Goal: Task Accomplishment & Management: Complete application form

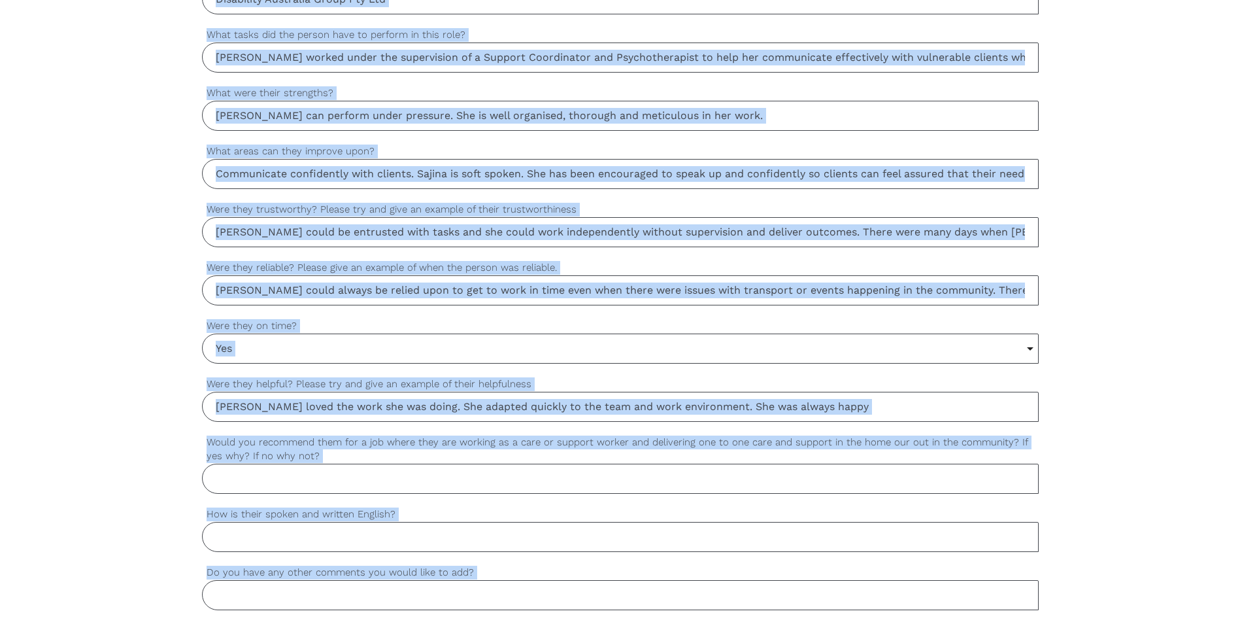
scroll to position [976, 0]
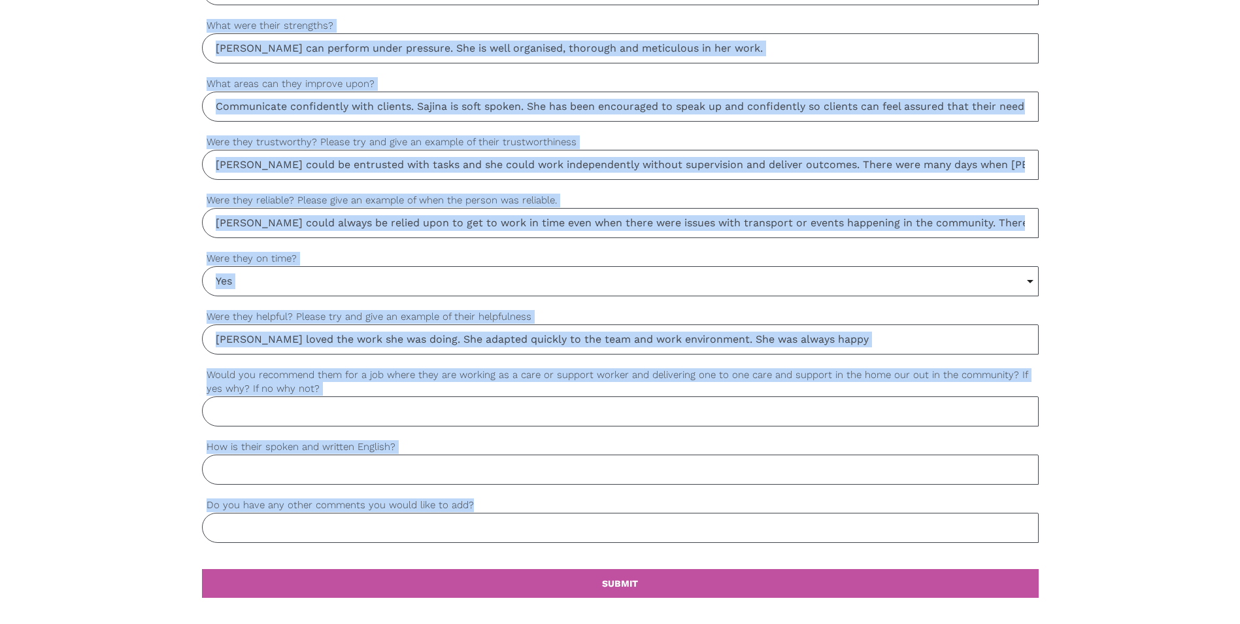
drag, startPoint x: 191, startPoint y: 163, endPoint x: 474, endPoint y: 507, distance: 445.8
click at [474, 507] on div "settings Radhiga Your first name settings [PERSON_NAME] Your last name settings…" at bounding box center [620, 54] width 1240 height 1228
copy div "Your first name settings Your last name settings Your email address settings Mo…"
click at [846, 475] on input "How is their spoken and written English?" at bounding box center [620, 469] width 837 height 30
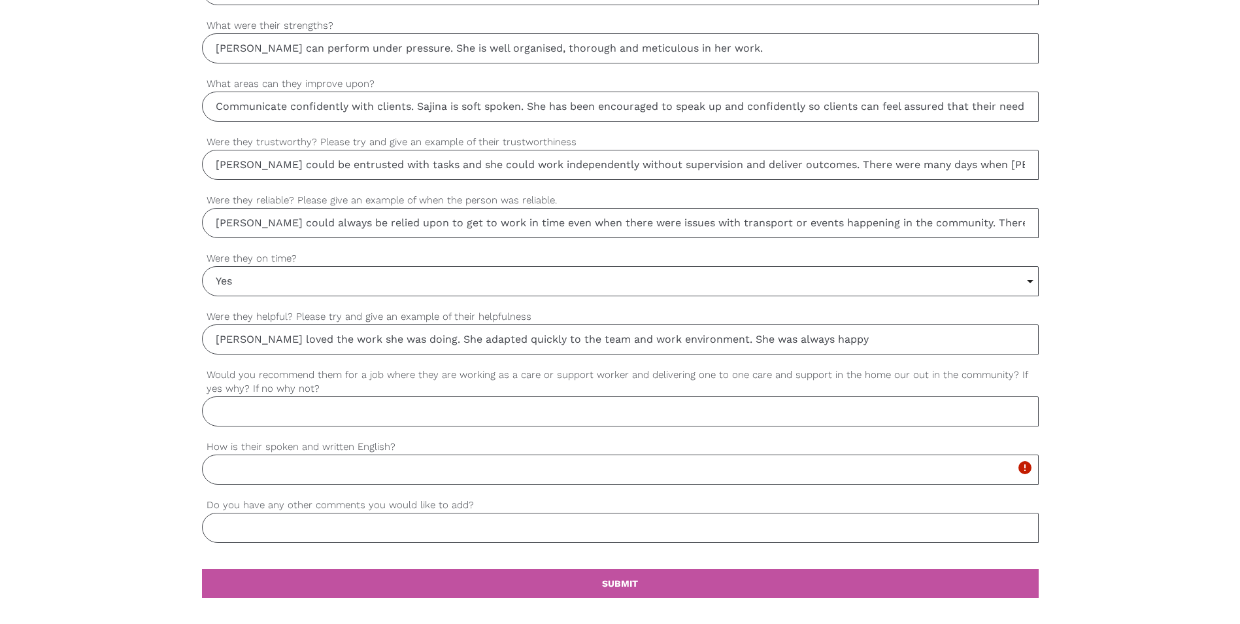
click at [835, 338] on input "[PERSON_NAME] loved the work she was doing. She adapted quickly to the team and…" at bounding box center [620, 339] width 837 height 30
type input "[PERSON_NAME] loved the work she was doing. She adapted quickly to the team and…"
click at [365, 406] on input "Would you recommend them for a job where they are working as a care or support …" at bounding box center [620, 411] width 837 height 30
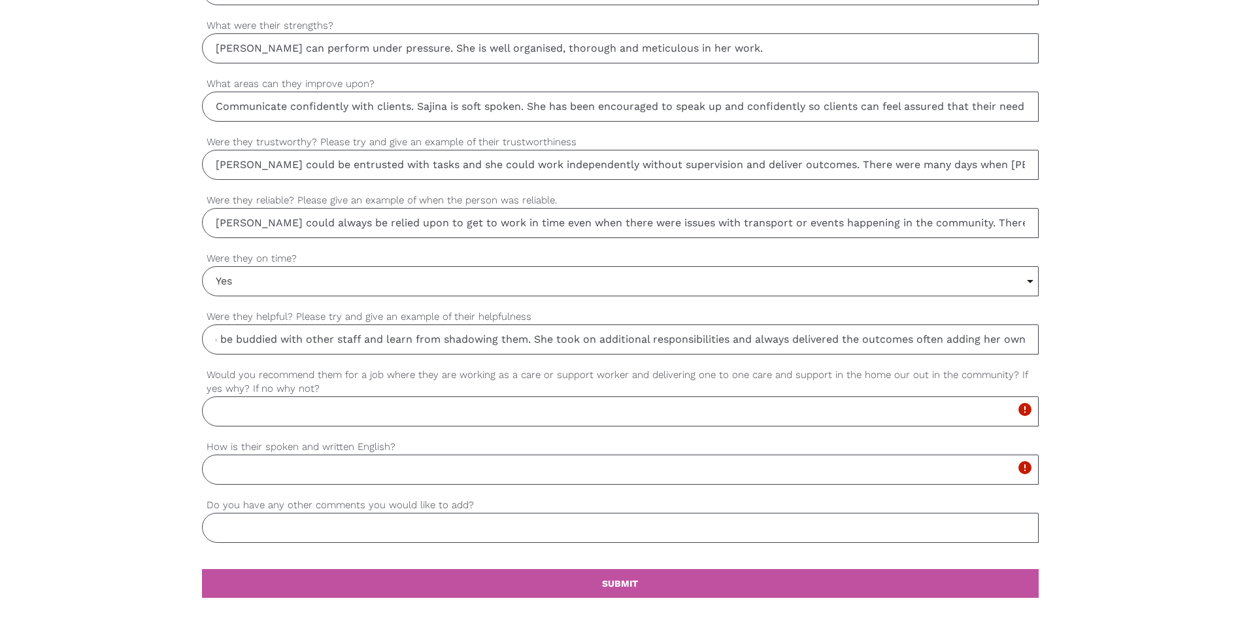
drag, startPoint x: 215, startPoint y: 339, endPoint x: 1045, endPoint y: 339, distance: 829.5
click at [1045, 339] on div "settings Radhiga Your first name settings [PERSON_NAME] Your last name settings…" at bounding box center [620, 54] width 1240 height 1228
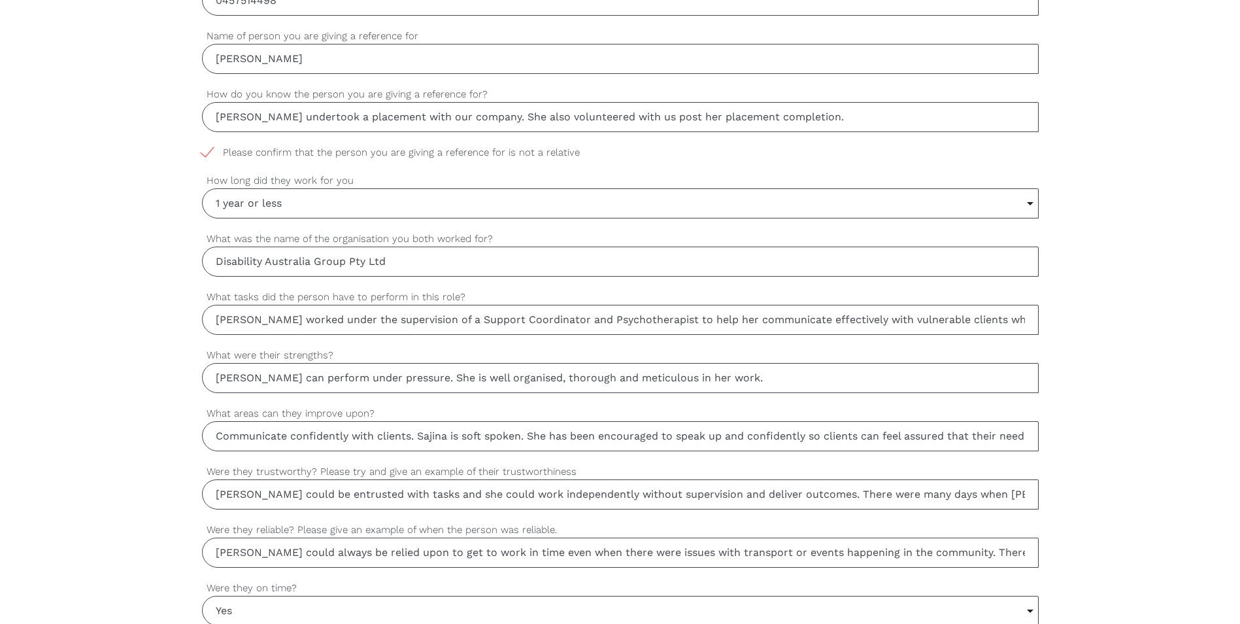
scroll to position [584, 0]
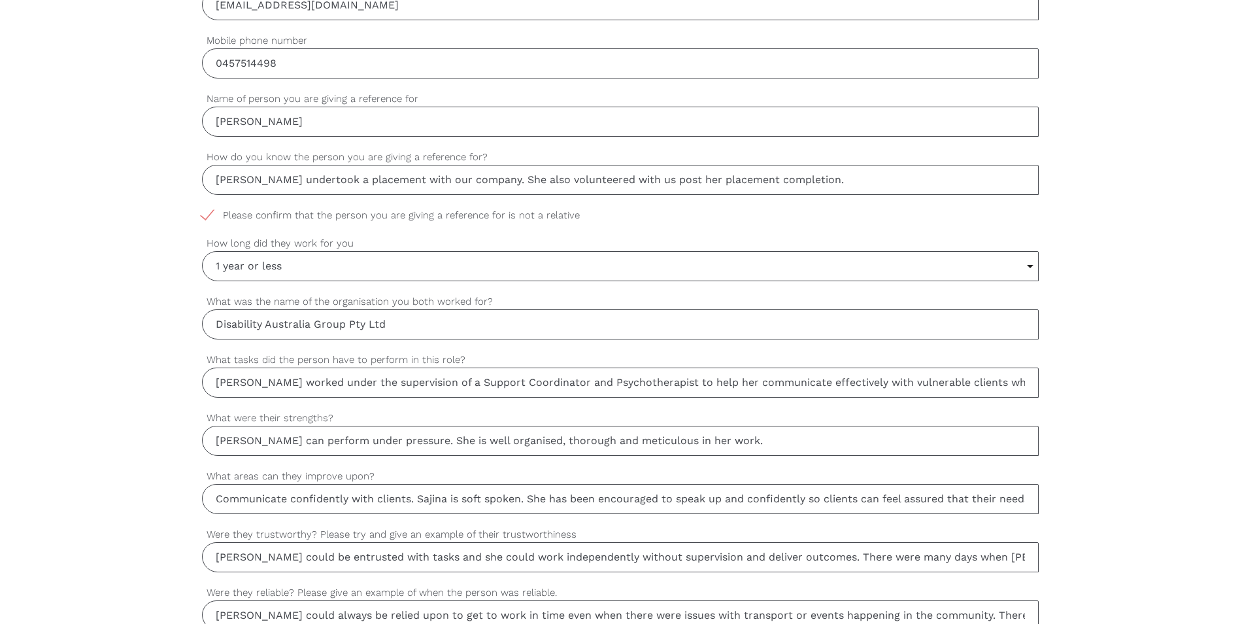
click at [1109, 344] on div "settings Radhiga Your first name settings [PERSON_NAME] Your last name settings…" at bounding box center [620, 447] width 1240 height 1228
drag, startPoint x: 212, startPoint y: 123, endPoint x: 336, endPoint y: 129, distance: 123.7
click at [336, 129] on input "[PERSON_NAME]" at bounding box center [620, 122] width 837 height 30
click at [748, 367] on input "[PERSON_NAME] worked under the supervision of a Support Coordinator and Psychot…" at bounding box center [620, 382] width 837 height 30
click at [318, 257] on input "1 year or less" at bounding box center [620, 266] width 835 height 29
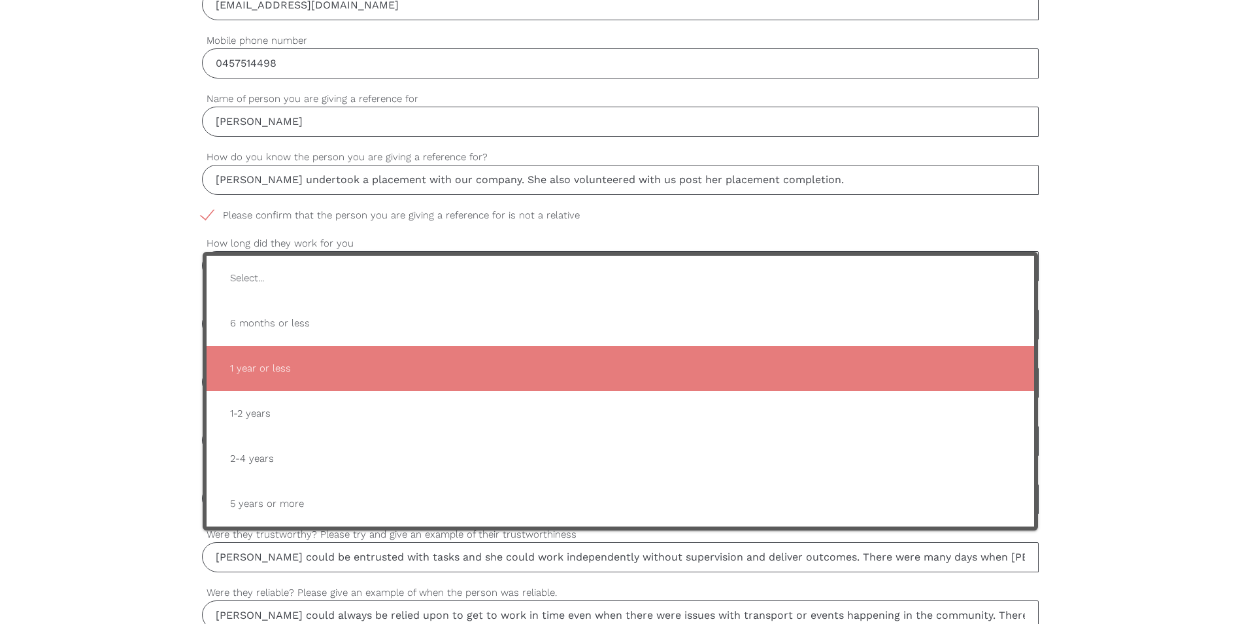
click at [154, 301] on div "settings Radhiga Your first name settings [PERSON_NAME] Your last name settings…" at bounding box center [620, 447] width 1240 height 1228
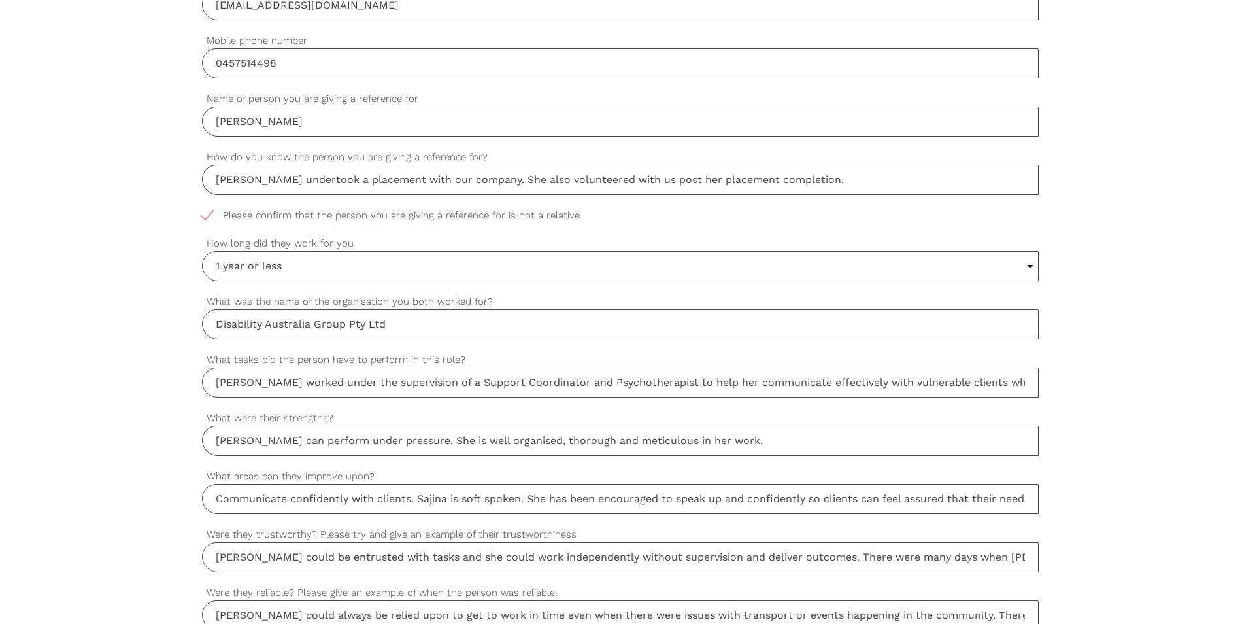
drag, startPoint x: 293, startPoint y: 266, endPoint x: 203, endPoint y: 268, distance: 90.2
click at [203, 268] on input "1 year or less" at bounding box center [620, 266] width 835 height 29
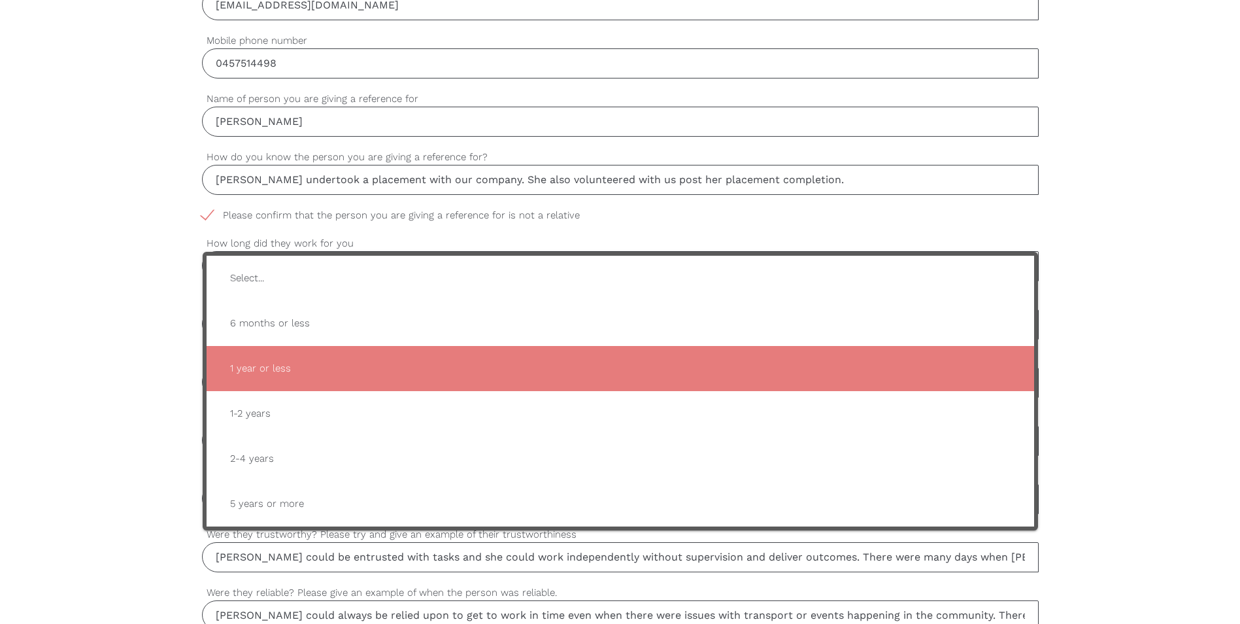
click at [134, 397] on div "settings Radhiga Your first name settings [PERSON_NAME] Your last name settings…" at bounding box center [620, 447] width 1240 height 1228
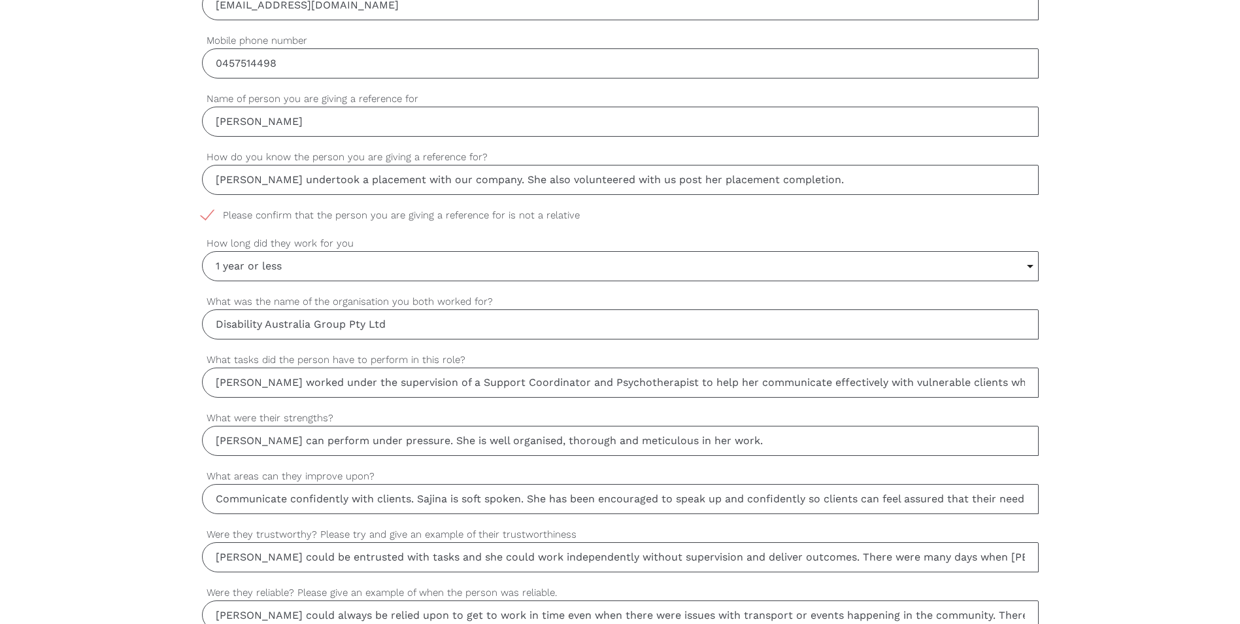
click at [935, 236] on label "How long did they work for you" at bounding box center [620, 243] width 837 height 15
click at [0, 0] on select "Select... 6 months or less 1 year or less 1-2 years 2-4 years 5 years or more" at bounding box center [0, 0] width 0 height 0
drag, startPoint x: 216, startPoint y: 176, endPoint x: 854, endPoint y: 218, distance: 639.4
click at [854, 218] on div "settings Radhiga Your first name settings [PERSON_NAME] Your last name settings…" at bounding box center [620, 446] width 837 height 1175
click at [783, 301] on label "What was the name of the organisation you both worked for?" at bounding box center [620, 301] width 837 height 15
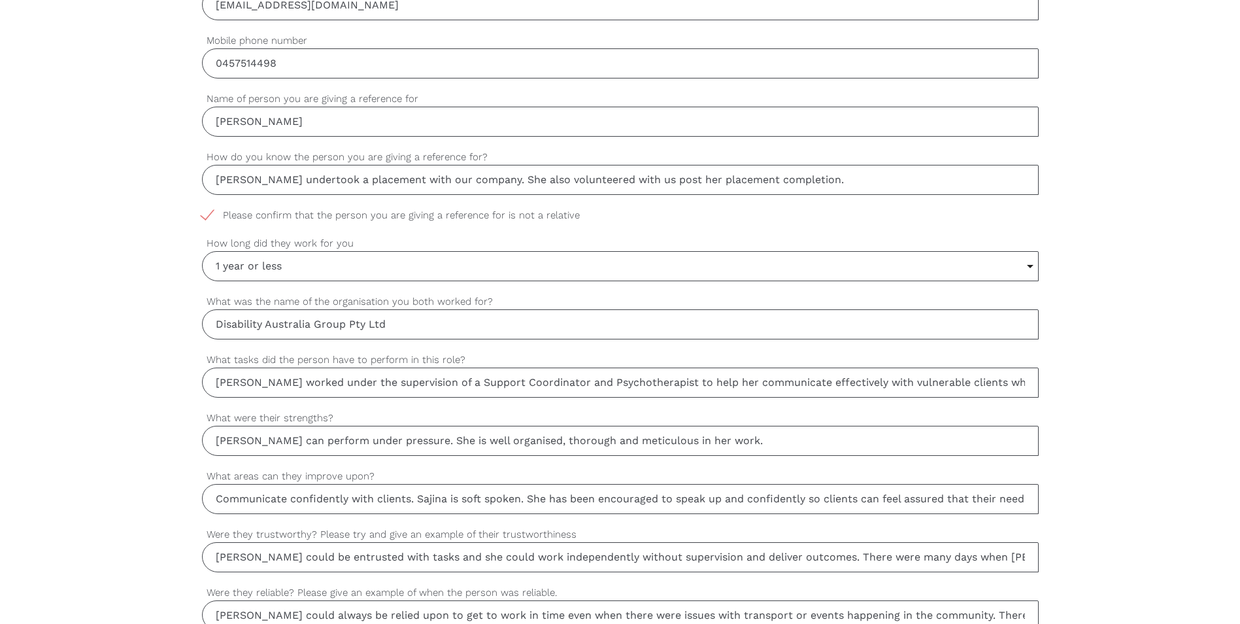
click at [783, 309] on input "Disability Australia Group Pty Ltd" at bounding box center [620, 324] width 837 height 30
drag, startPoint x: 301, startPoint y: 313, endPoint x: 148, endPoint y: 293, distance: 154.3
click at [148, 293] on div "settings Radhiga Your first name settings [PERSON_NAME] Your last name settings…" at bounding box center [620, 447] width 1240 height 1228
click at [731, 358] on label "What tasks did the person have to perform in this role?" at bounding box center [620, 359] width 837 height 15
click at [731, 367] on input "[PERSON_NAME] worked under the supervision of a Support Coordinator and Psychot…" at bounding box center [620, 382] width 837 height 30
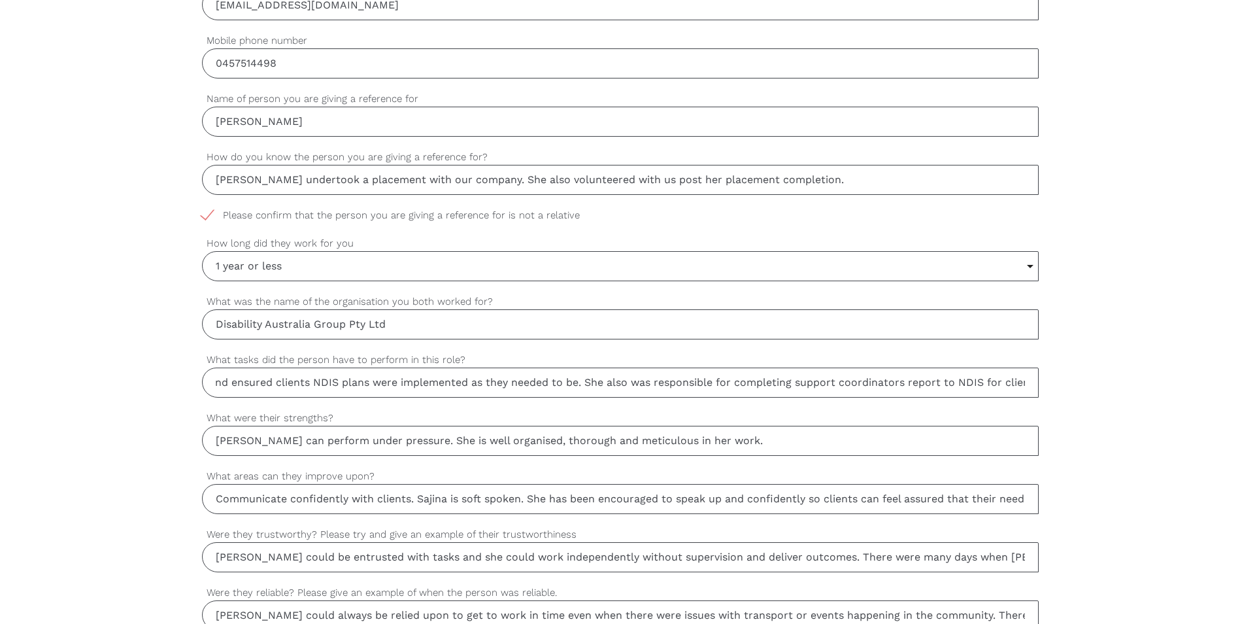
scroll to position [0, 2101]
drag, startPoint x: 215, startPoint y: 382, endPoint x: 1039, endPoint y: 374, distance: 823.6
click at [1039, 374] on div "settings Radhiga Your first name settings [PERSON_NAME] Your last name settings…" at bounding box center [620, 447] width 1240 height 1228
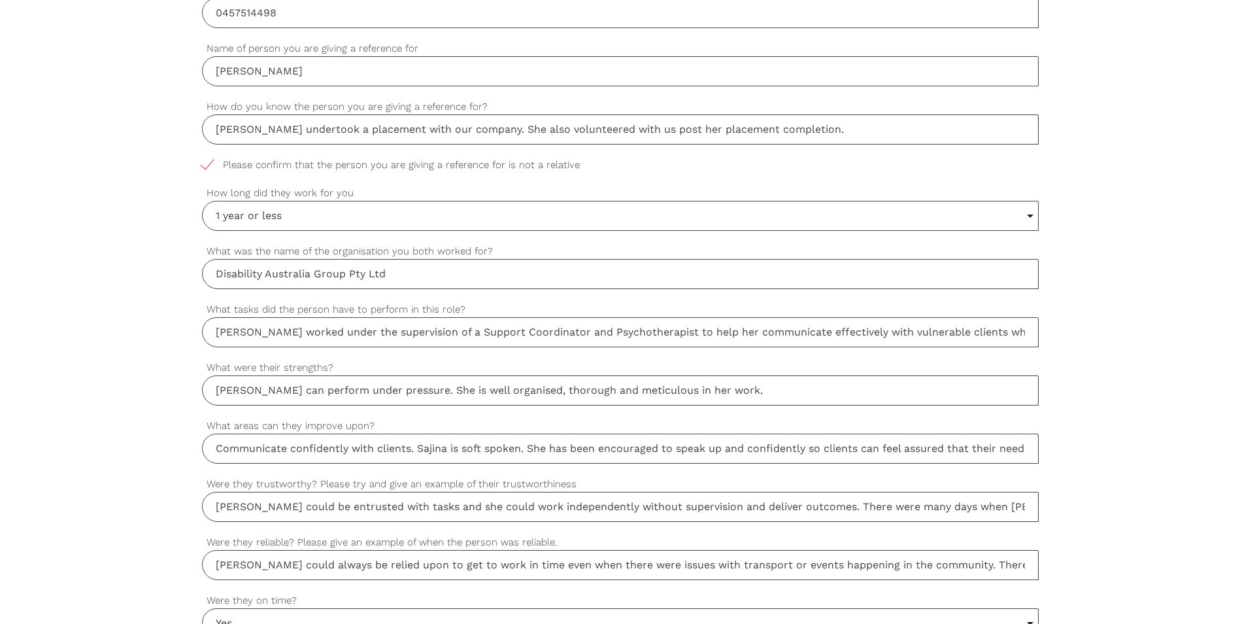
scroll to position [845, 0]
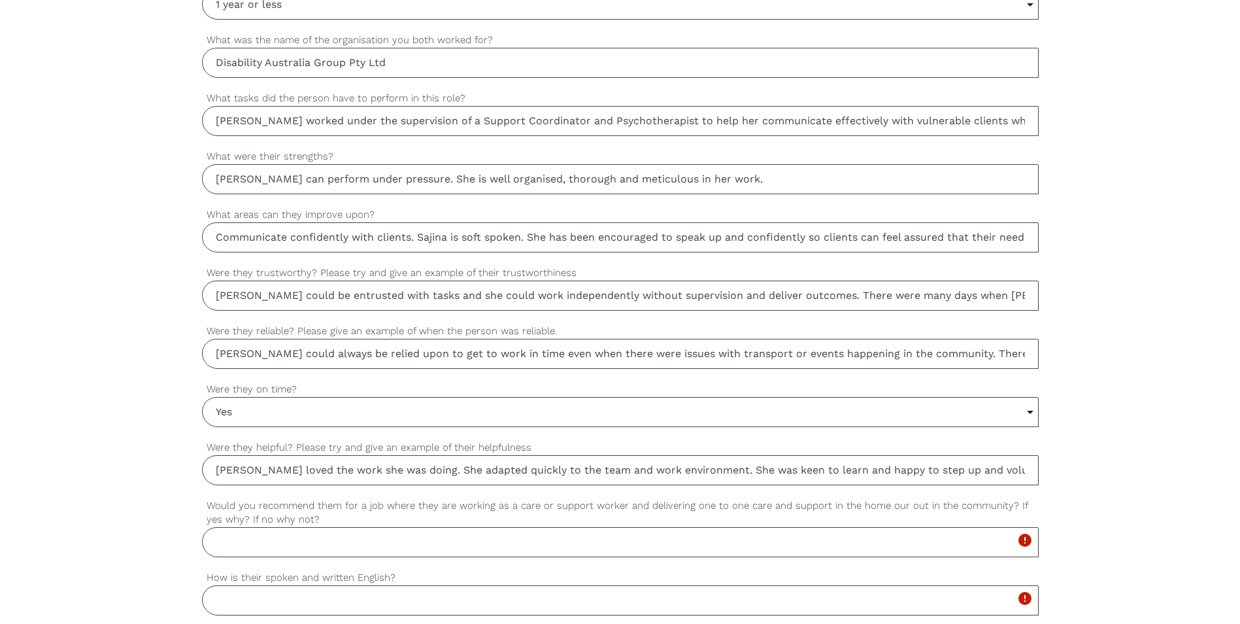
click at [735, 180] on input "[PERSON_NAME] can perform under pressure. She is well organised, thorough and m…" at bounding box center [620, 179] width 837 height 30
drag, startPoint x: 216, startPoint y: 178, endPoint x: 758, endPoint y: 171, distance: 542.6
click at [758, 171] on input "[PERSON_NAME] can perform under pressure. She is well organised, thorough and m…" at bounding box center [620, 179] width 837 height 30
click at [762, 426] on div "Yes Select... Yes No Sometimes Select... Yes No Sometimes" at bounding box center [620, 412] width 837 height 30
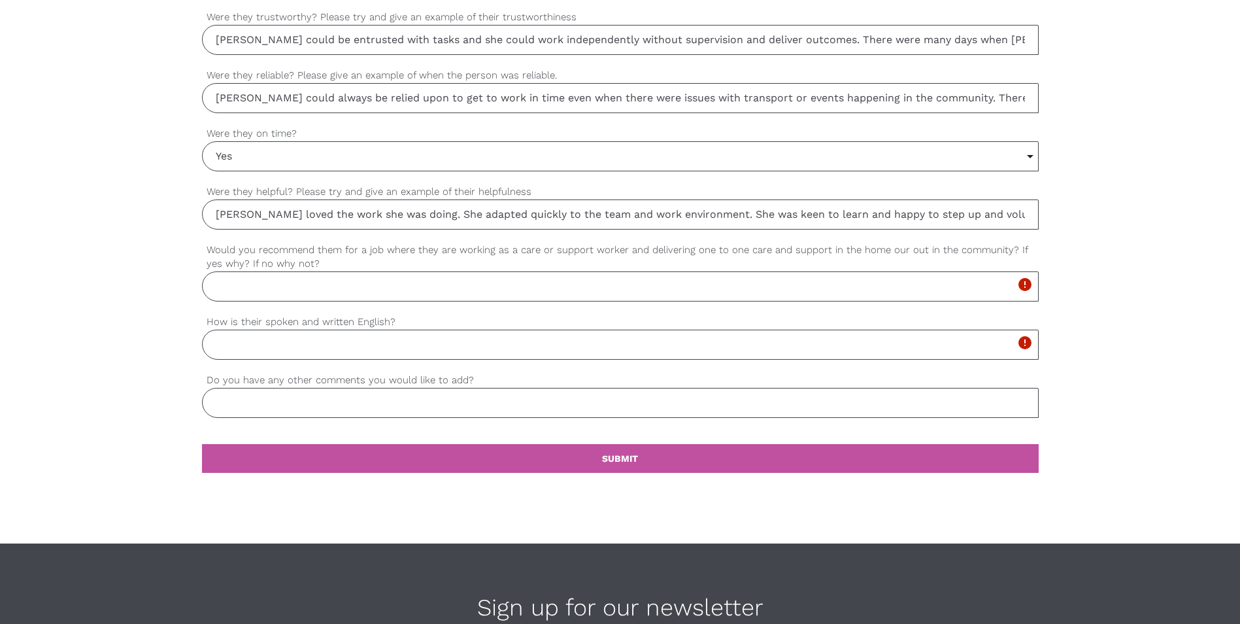
scroll to position [1107, 0]
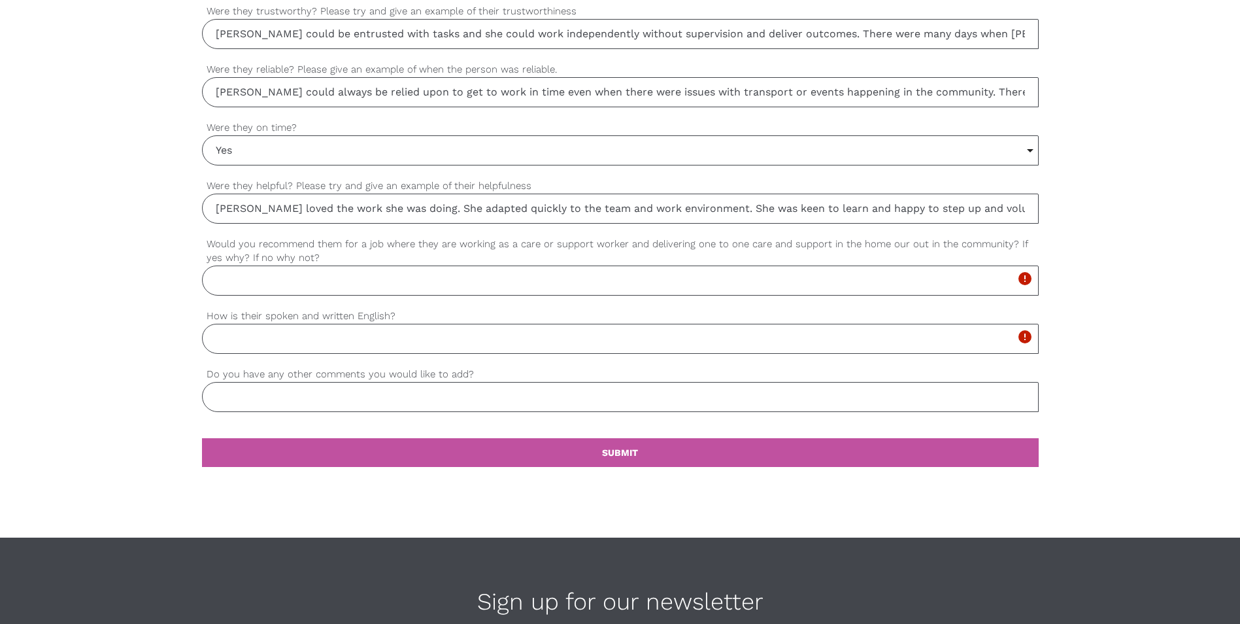
click at [702, 336] on input "How is their spoken and written English?" at bounding box center [620, 339] width 837 height 30
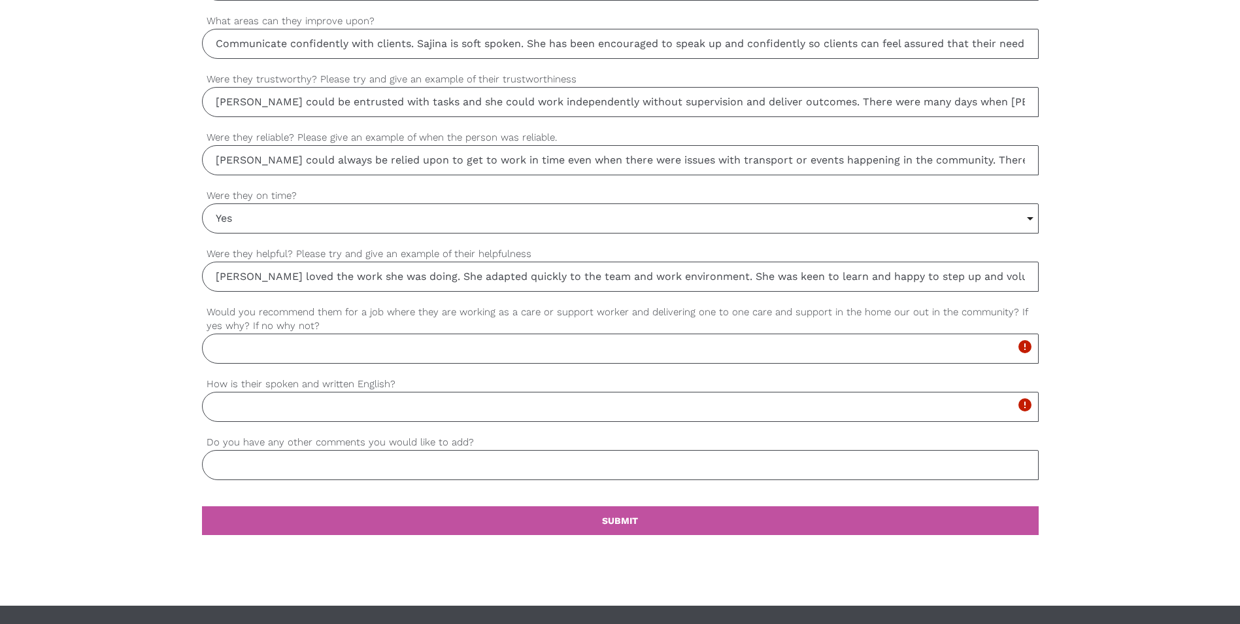
scroll to position [911, 0]
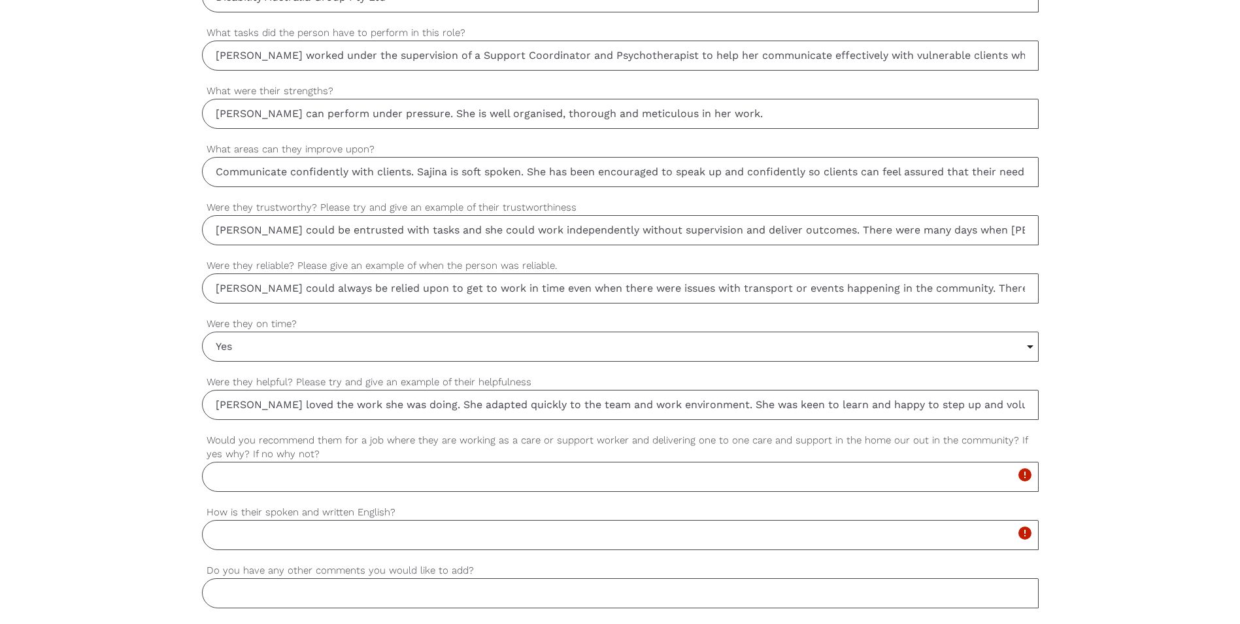
drag, startPoint x: 214, startPoint y: 116, endPoint x: 746, endPoint y: 105, distance: 532.8
click at [746, 105] on input "[PERSON_NAME] can perform under pressure. She is well organised, thorough and m…" at bounding box center [620, 114] width 837 height 30
click at [695, 269] on label "Were they reliable? Please give an example of when the person was reliable." at bounding box center [620, 265] width 837 height 15
click at [695, 273] on input "[PERSON_NAME] could always be relied upon to get to work in time even when ther…" at bounding box center [620, 288] width 837 height 30
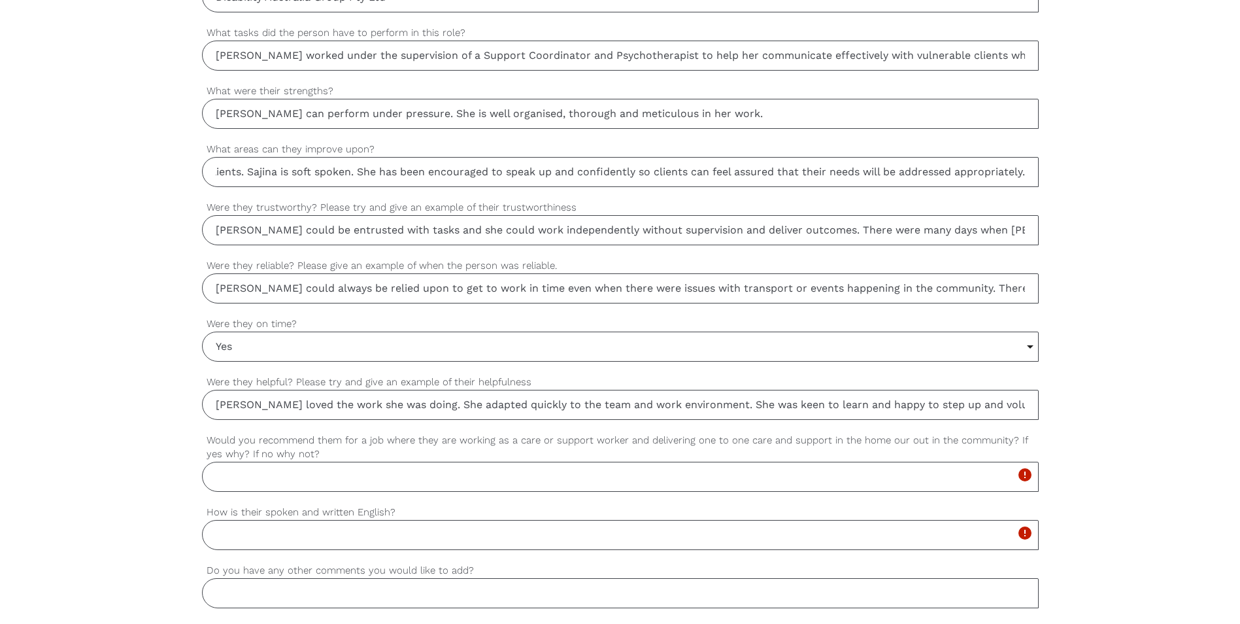
drag, startPoint x: 218, startPoint y: 172, endPoint x: 1030, endPoint y: 169, distance: 811.8
click at [1030, 169] on input "Communicate confidently with clients. Sajina is soft spoken. She has been encou…" at bounding box center [620, 172] width 837 height 30
click at [1091, 286] on div "settings Radhiga Your first name settings [PERSON_NAME] Your last name settings…" at bounding box center [620, 120] width 1240 height 1228
click at [652, 346] on input "Yes" at bounding box center [620, 346] width 835 height 29
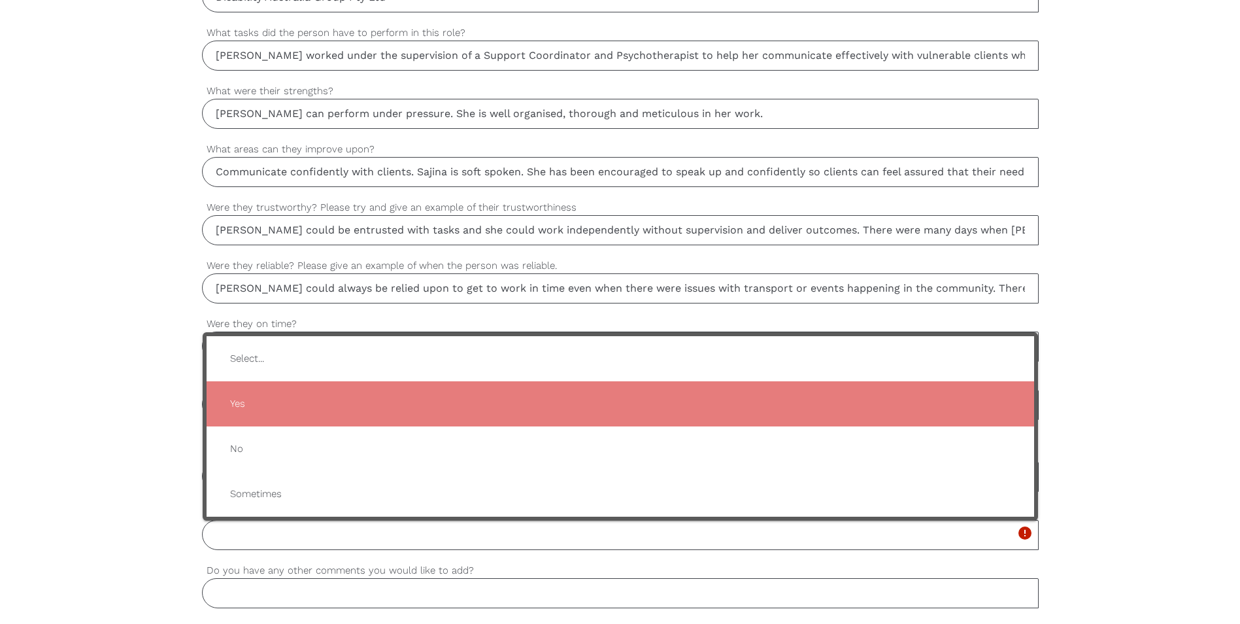
click at [149, 346] on div "settings Radhiga Your first name settings [PERSON_NAME] Your last name settings…" at bounding box center [620, 120] width 1240 height 1228
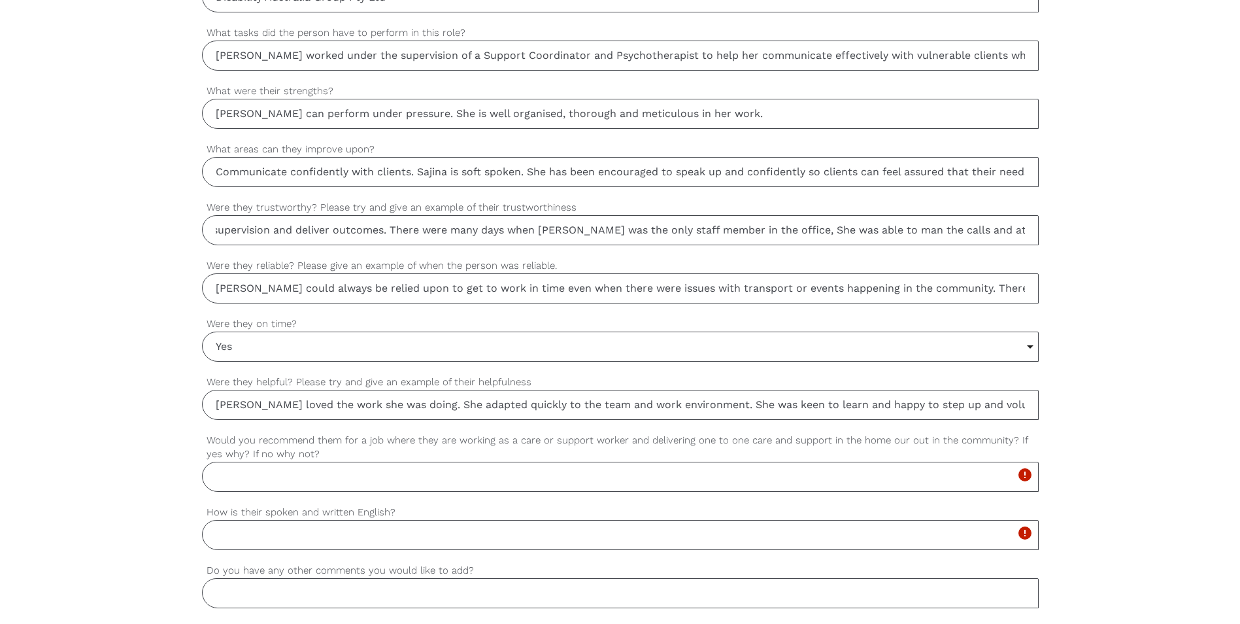
scroll to position [0, 558]
drag, startPoint x: 213, startPoint y: 231, endPoint x: 1032, endPoint y: 235, distance: 819.0
click at [1032, 235] on input "[PERSON_NAME] could be entrusted with tasks and she could work independently wi…" at bounding box center [620, 230] width 837 height 30
click at [1109, 265] on div "settings Radhiga Your first name settings [PERSON_NAME] Your last name settings…" at bounding box center [620, 120] width 1240 height 1228
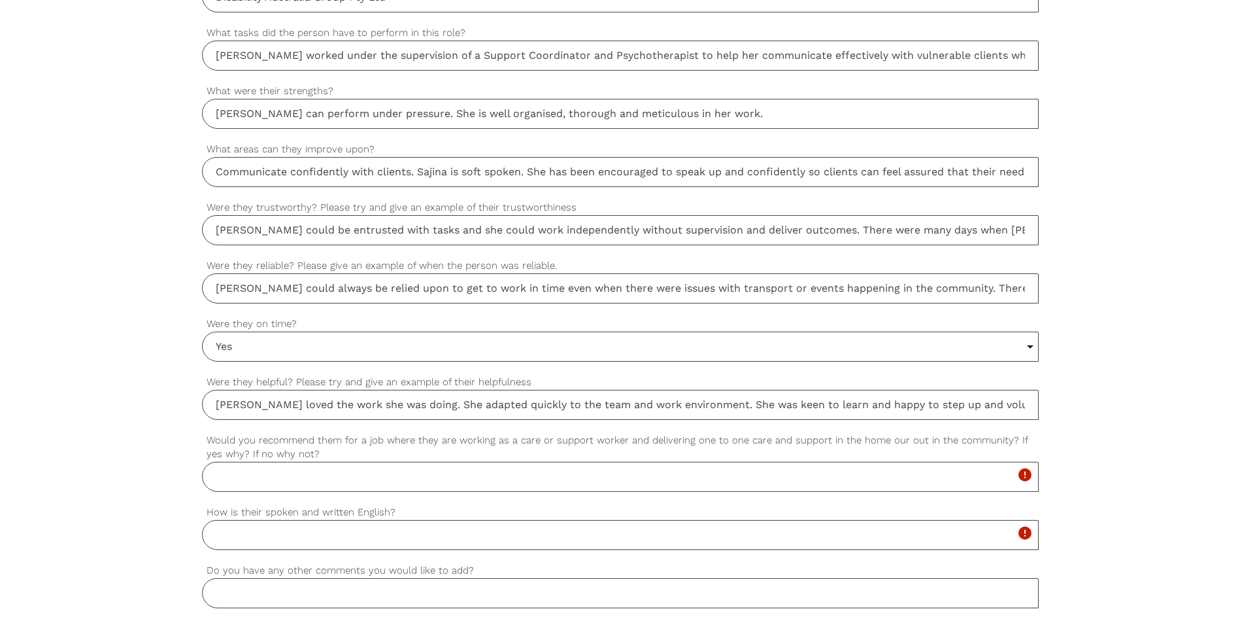
drag, startPoint x: 229, startPoint y: 344, endPoint x: 182, endPoint y: 339, distance: 47.4
click at [182, 339] on div "settings Radhiga Your first name settings [PERSON_NAME] Your last name settings…" at bounding box center [620, 120] width 1240 height 1228
click at [1154, 371] on div "settings Radhiga Your first name settings [PERSON_NAME] Your last name settings…" at bounding box center [620, 120] width 1240 height 1228
